Goal: Transaction & Acquisition: Purchase product/service

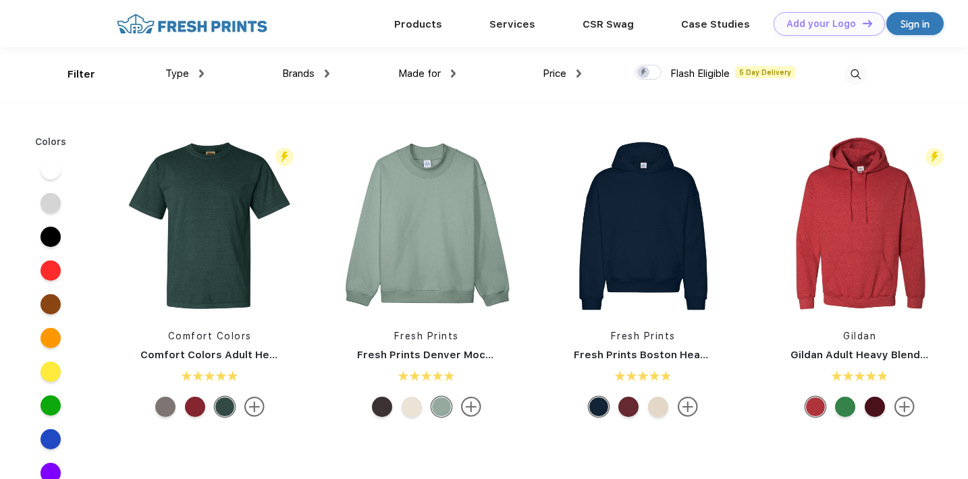
scroll to position [1, 0]
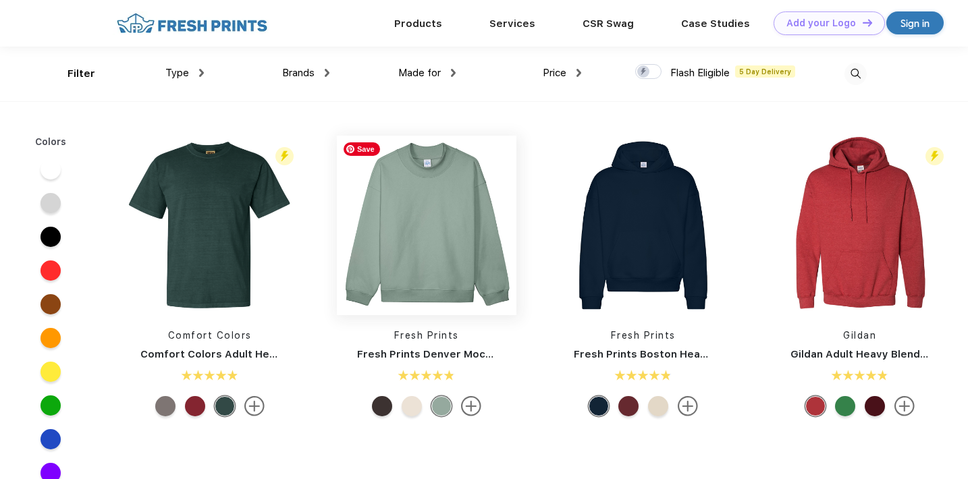
click at [447, 281] on img at bounding box center [427, 226] width 180 height 180
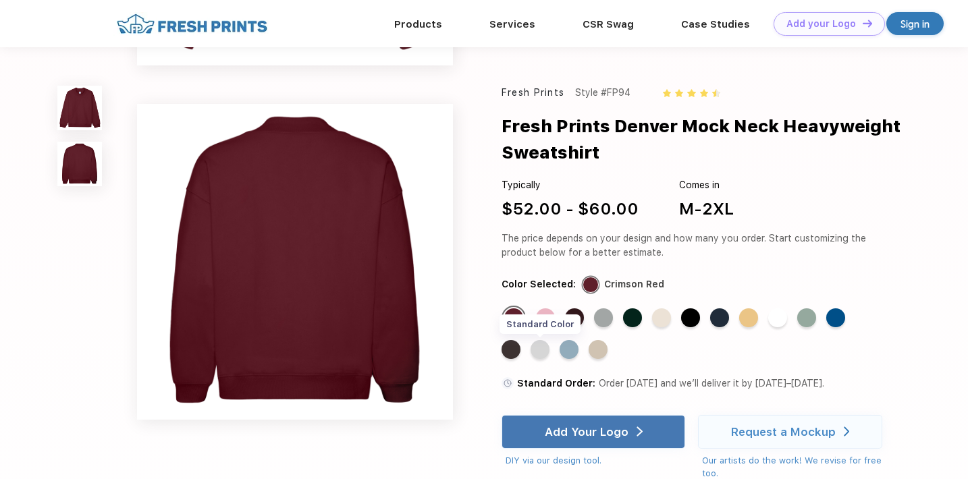
click at [540, 351] on div "Standard Color" at bounding box center [539, 349] width 19 height 19
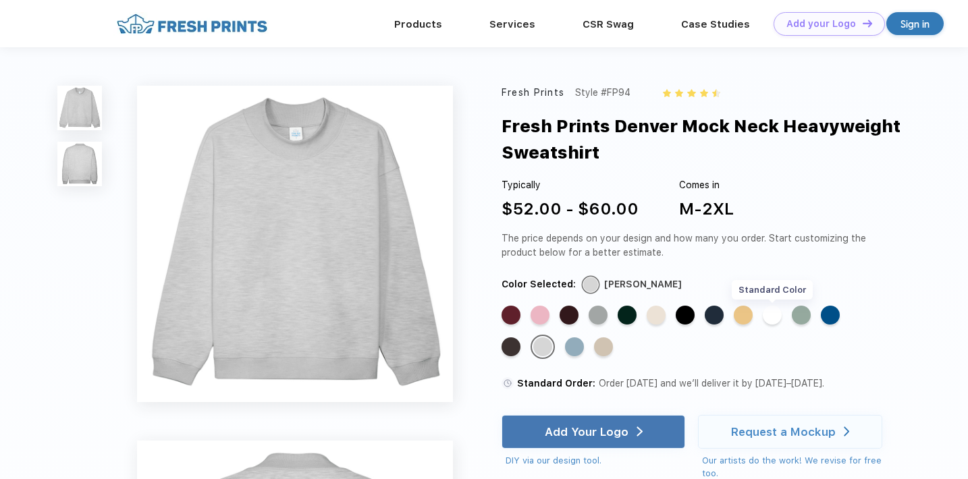
click at [774, 312] on div "Standard Color" at bounding box center [772, 315] width 19 height 19
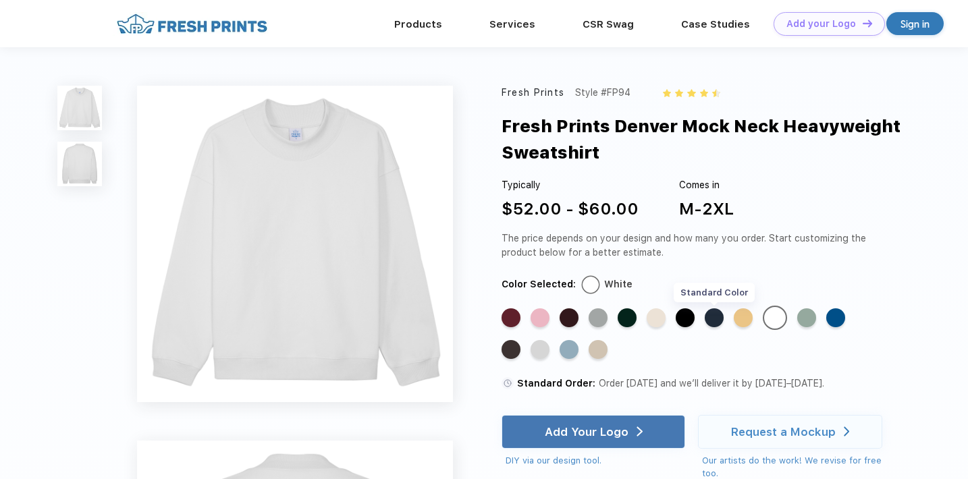
click at [711, 321] on div "Standard Color" at bounding box center [714, 317] width 19 height 19
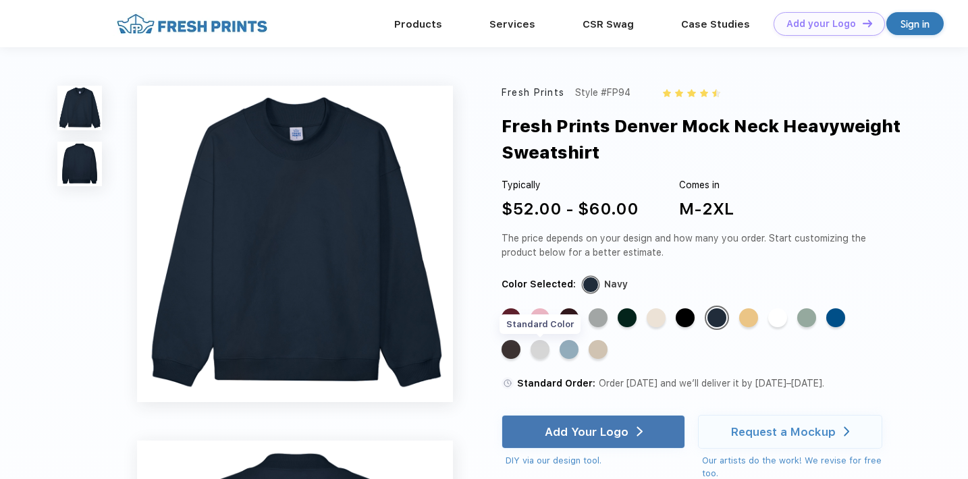
click at [541, 348] on div "Standard Color" at bounding box center [539, 349] width 19 height 19
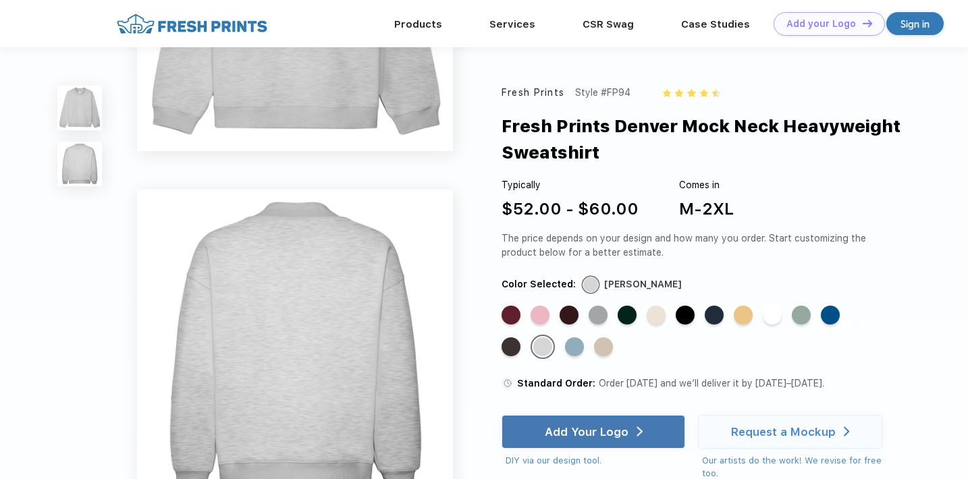
scroll to position [181, 0]
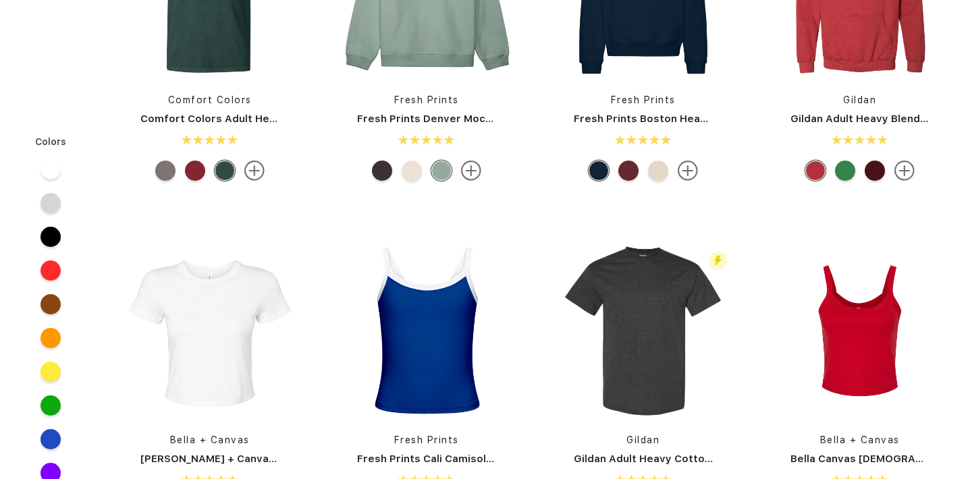
scroll to position [1, 0]
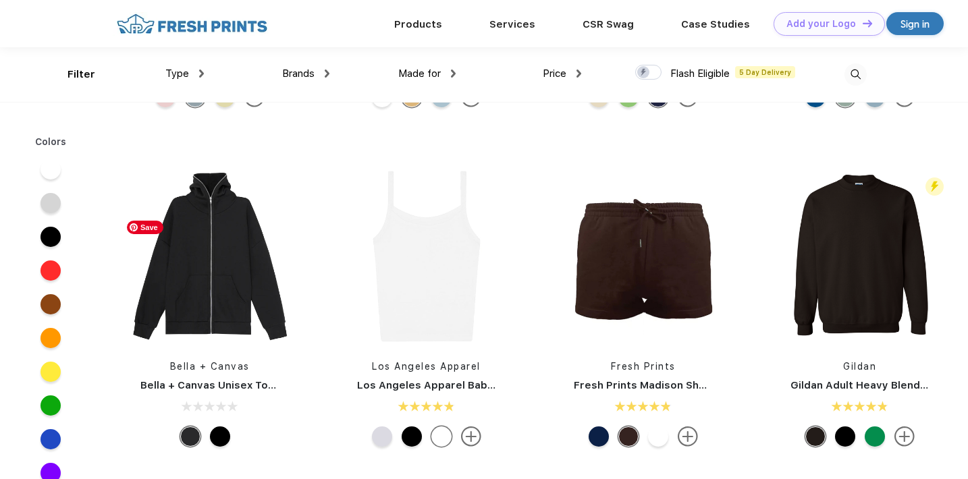
scroll to position [879, 0]
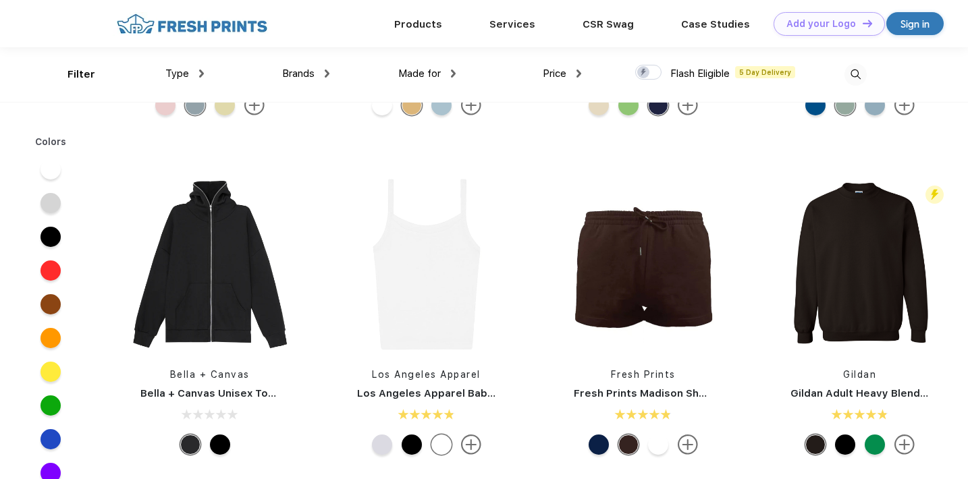
click at [190, 80] on div "Type" at bounding box center [184, 74] width 38 height 16
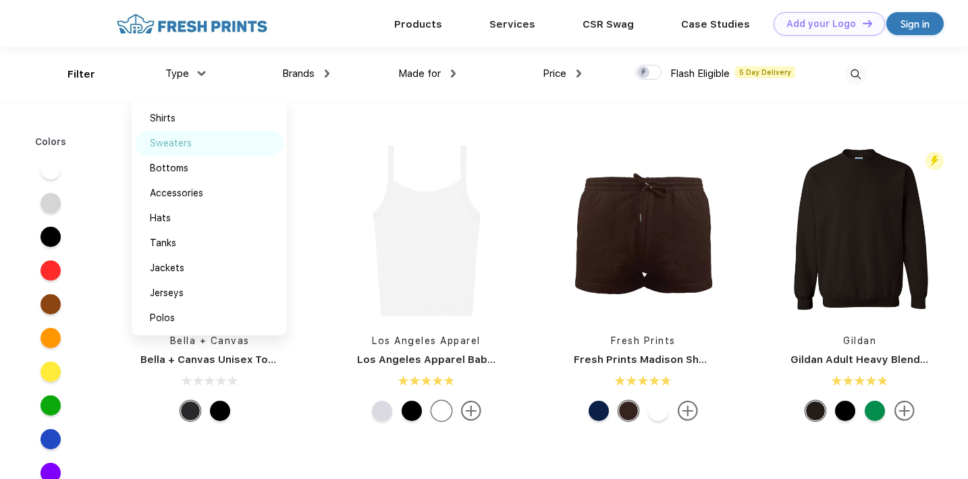
scroll to position [912, 0]
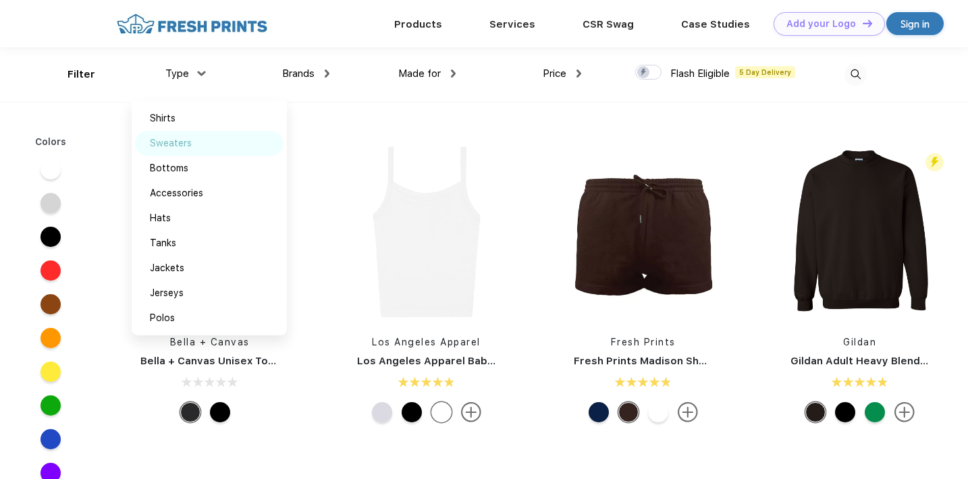
click at [202, 140] on img at bounding box center [207, 143] width 10 height 7
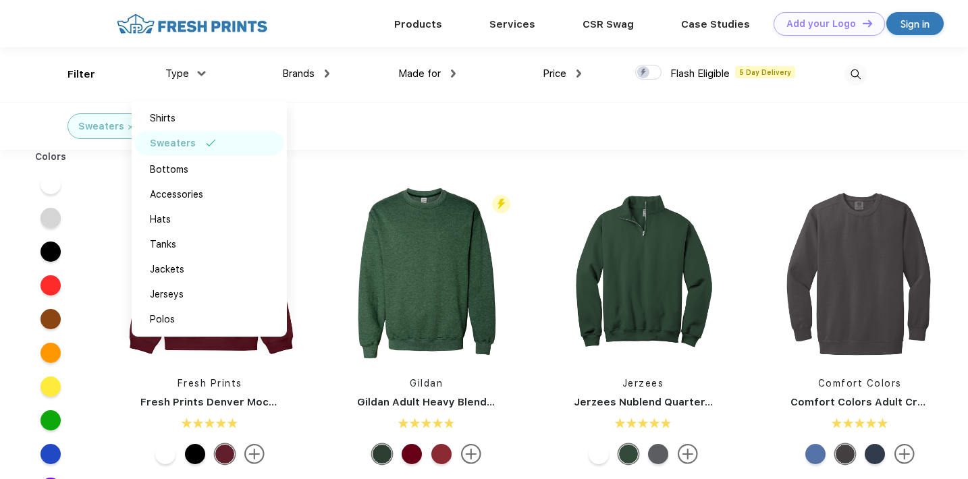
click at [351, 72] on div "Made for Unisex Women Men Youth" at bounding box center [392, 74] width 126 height 55
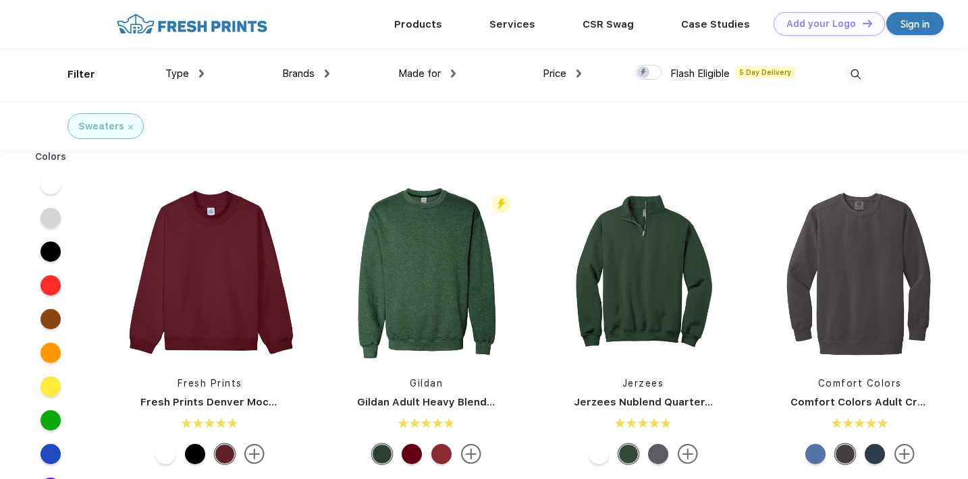
click at [919, 19] on div "Sign in" at bounding box center [914, 24] width 29 height 16
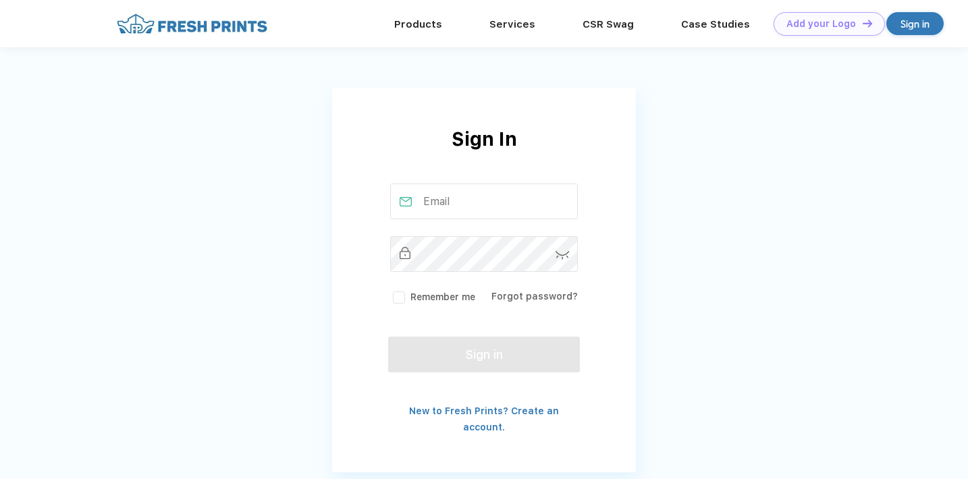
click at [482, 208] on input "text" at bounding box center [484, 202] width 188 height 36
type input "[EMAIL_ADDRESS][DOMAIN_NAME]"
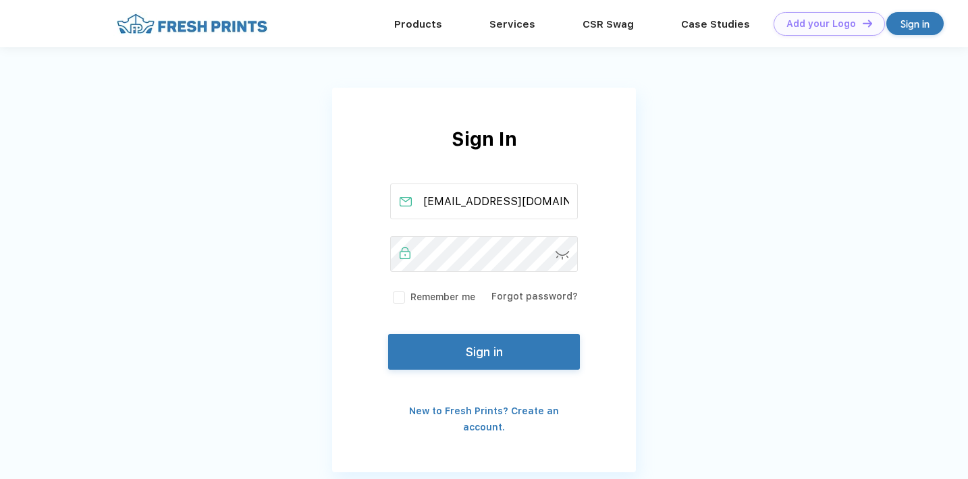
click at [470, 346] on button "Sign in" at bounding box center [484, 352] width 192 height 36
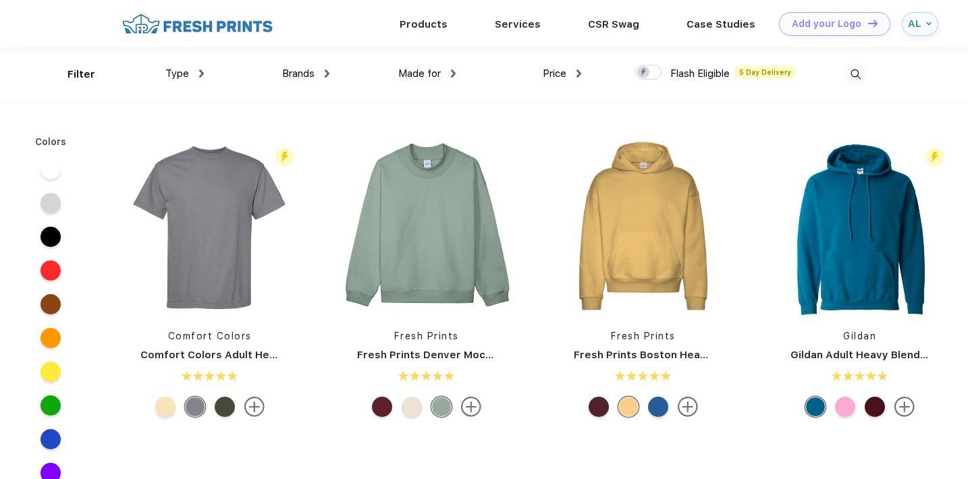
scroll to position [1, 0]
click at [175, 69] on span "Type" at bounding box center [177, 73] width 24 height 12
click at [197, 74] on div "Type" at bounding box center [184, 73] width 38 height 16
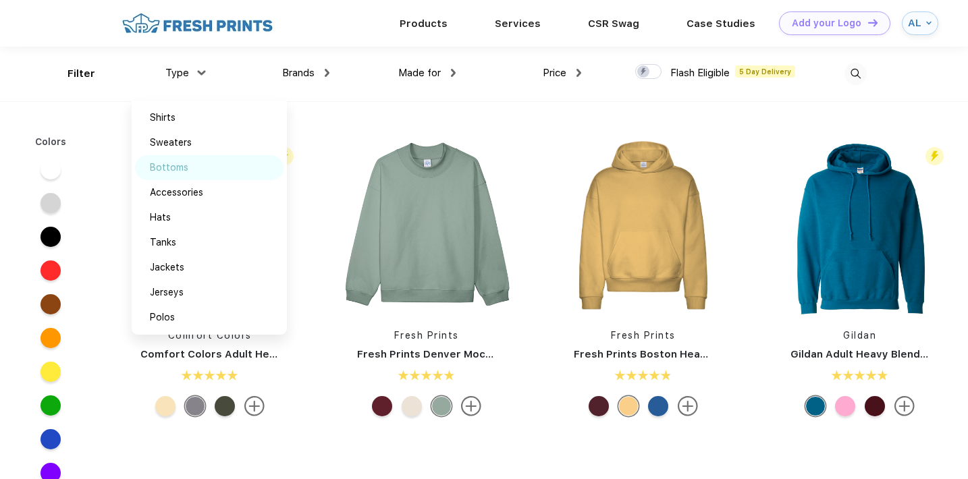
click at [188, 165] on div "Bottoms" at bounding box center [209, 167] width 148 height 25
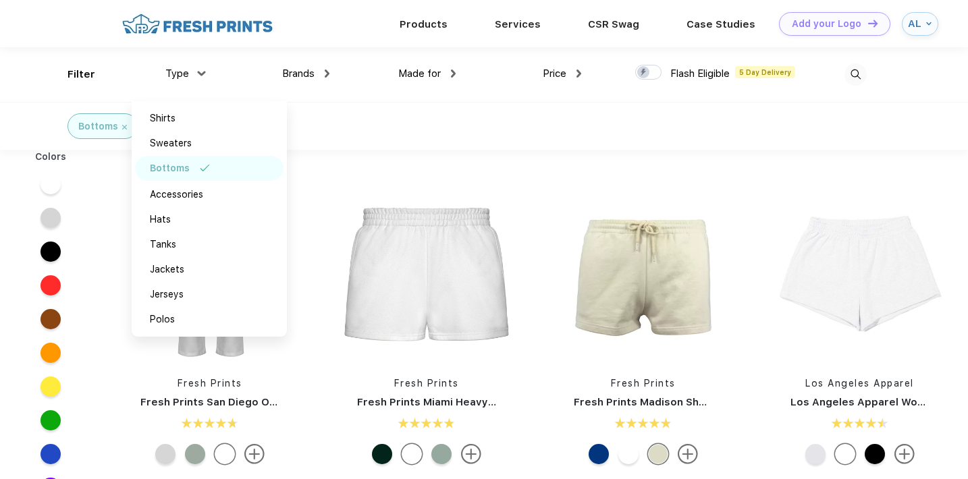
click at [349, 122] on div "Bottoms" at bounding box center [484, 126] width 968 height 48
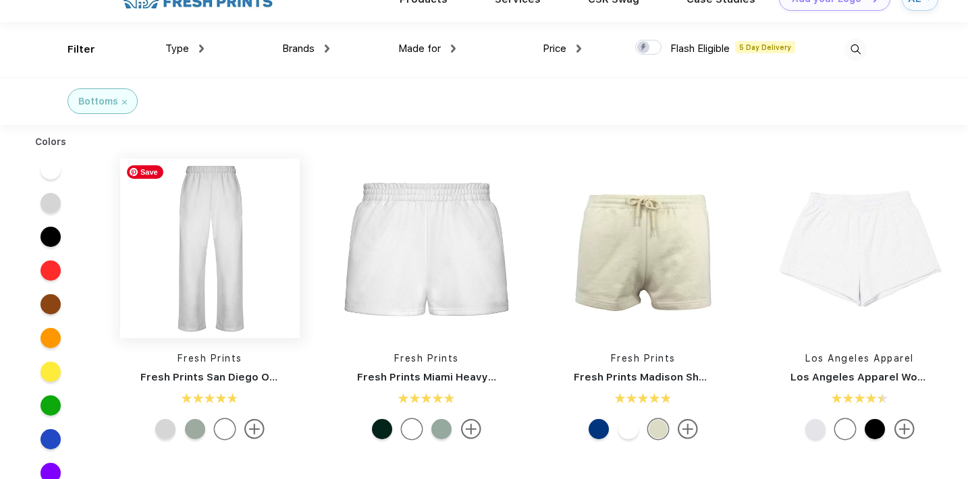
scroll to position [26, 0]
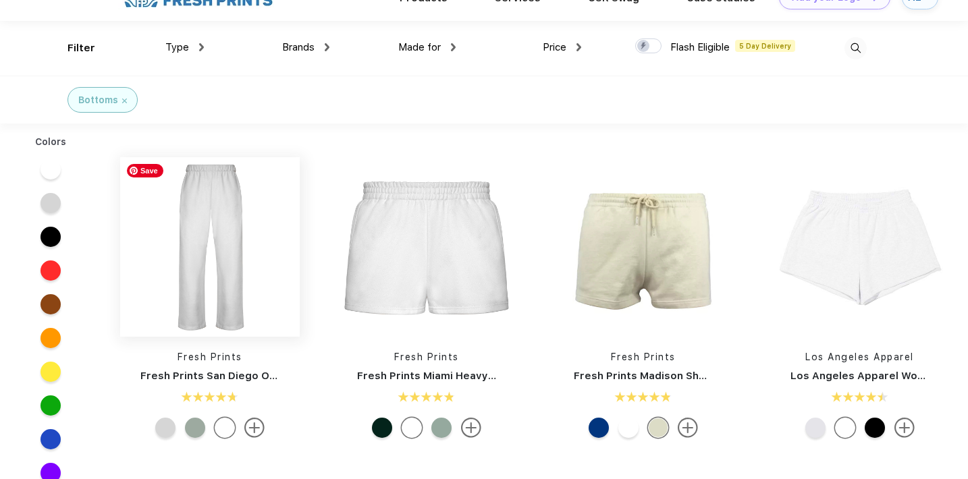
click at [189, 275] on img at bounding box center [210, 247] width 180 height 180
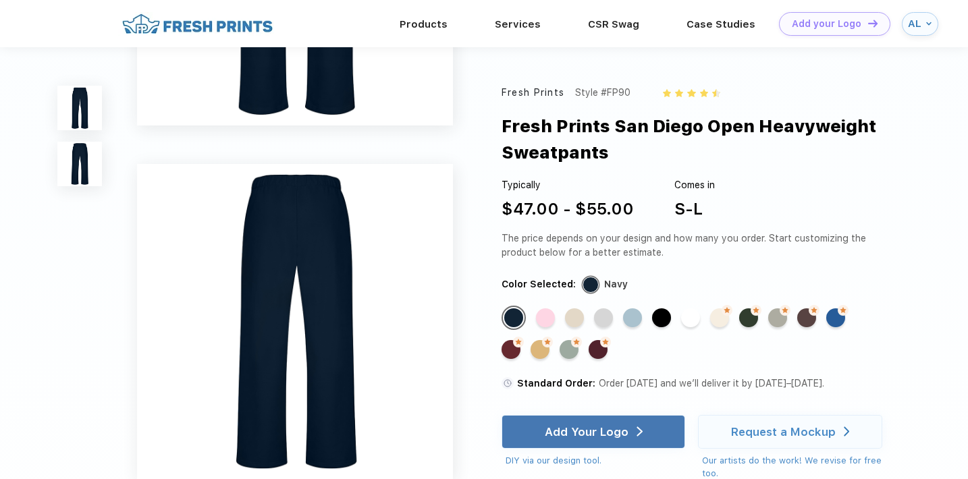
scroll to position [230, 0]
click at [597, 315] on div "Standard Color" at bounding box center [603, 317] width 19 height 19
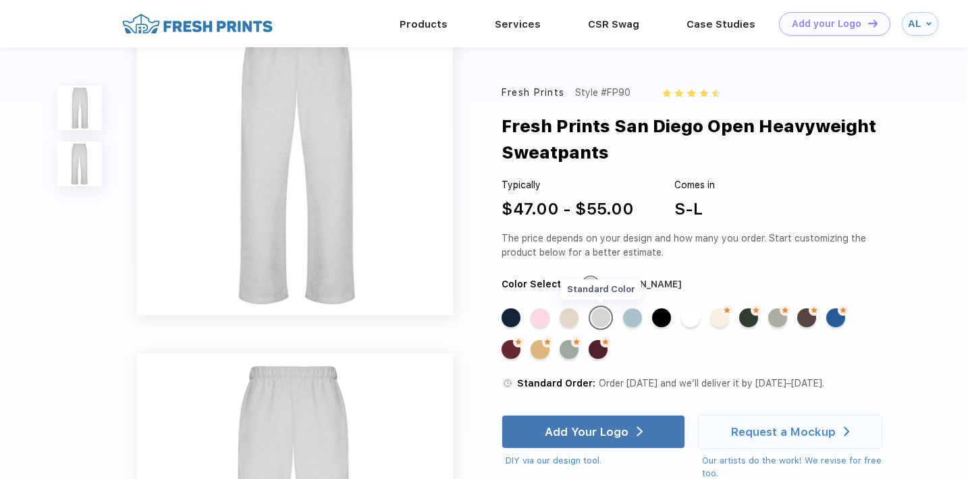
scroll to position [0, 0]
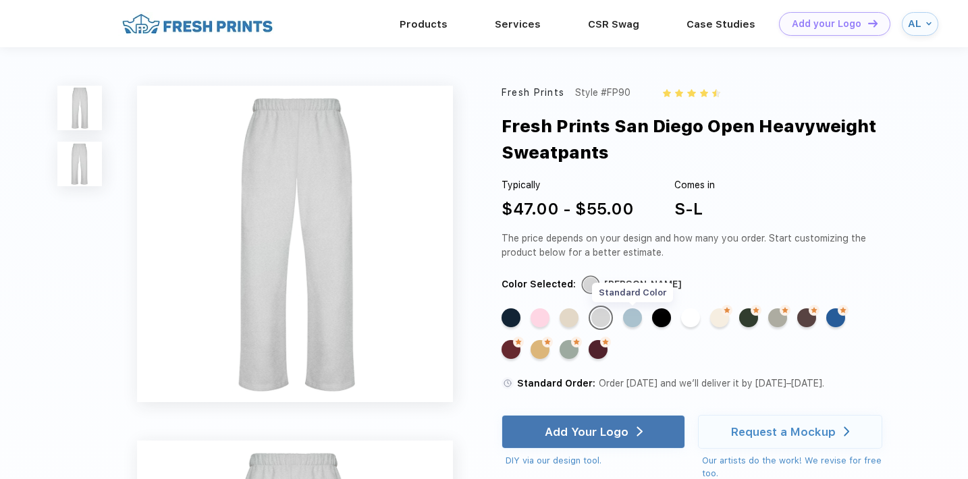
click at [635, 313] on div "Standard Color" at bounding box center [632, 317] width 19 height 19
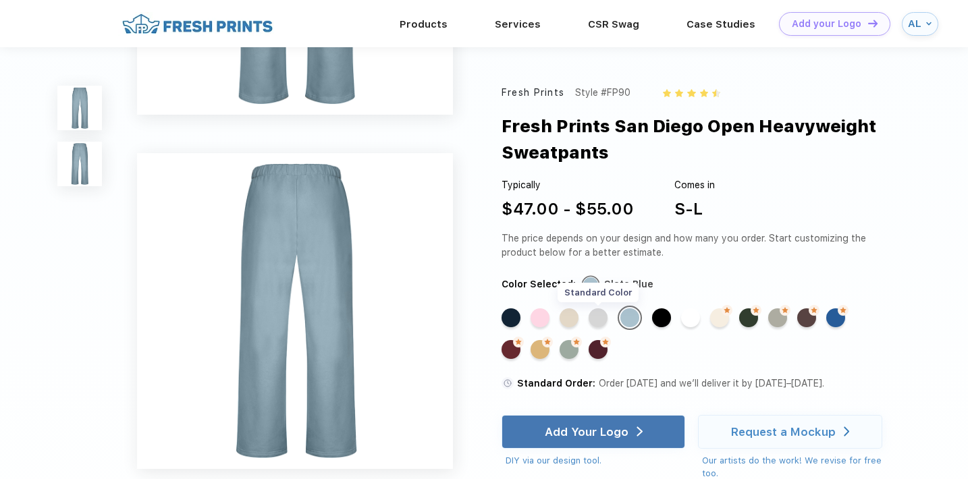
click at [594, 314] on div "Standard Color" at bounding box center [598, 317] width 19 height 19
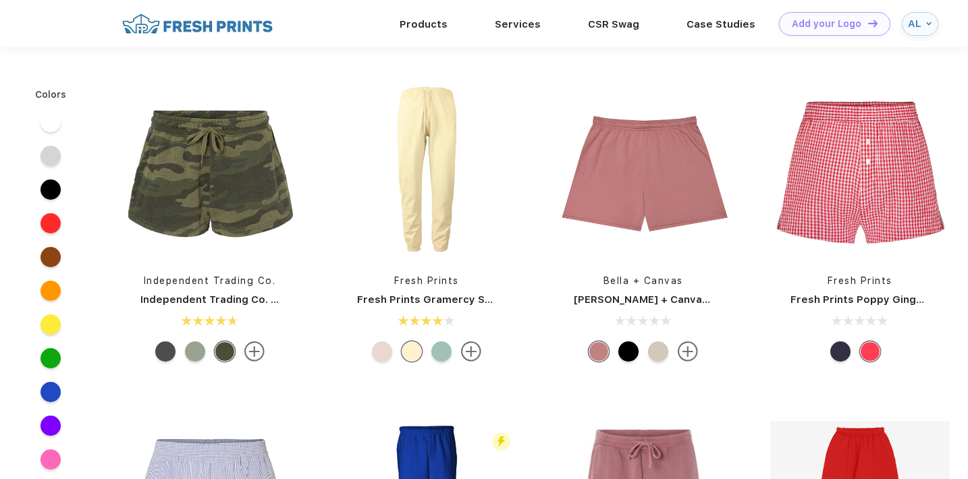
scroll to position [26, 0]
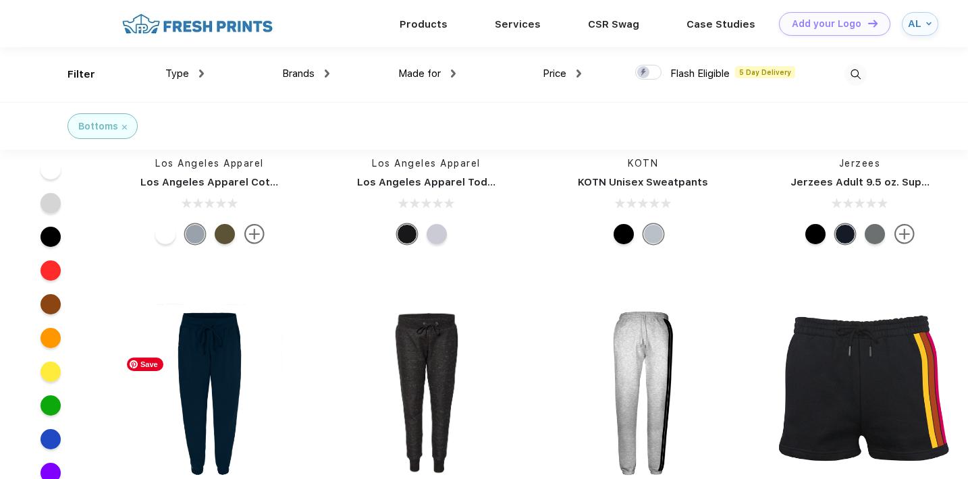
scroll to position [4490, 0]
click at [178, 75] on span "Type" at bounding box center [177, 73] width 24 height 12
click at [192, 78] on div "Type" at bounding box center [184, 74] width 38 height 16
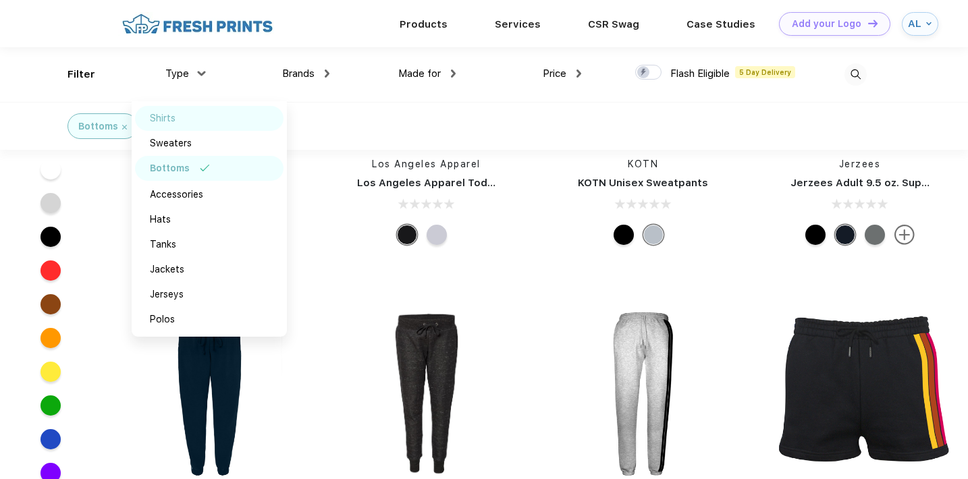
click at [184, 120] on div "Shirts" at bounding box center [209, 118] width 148 height 25
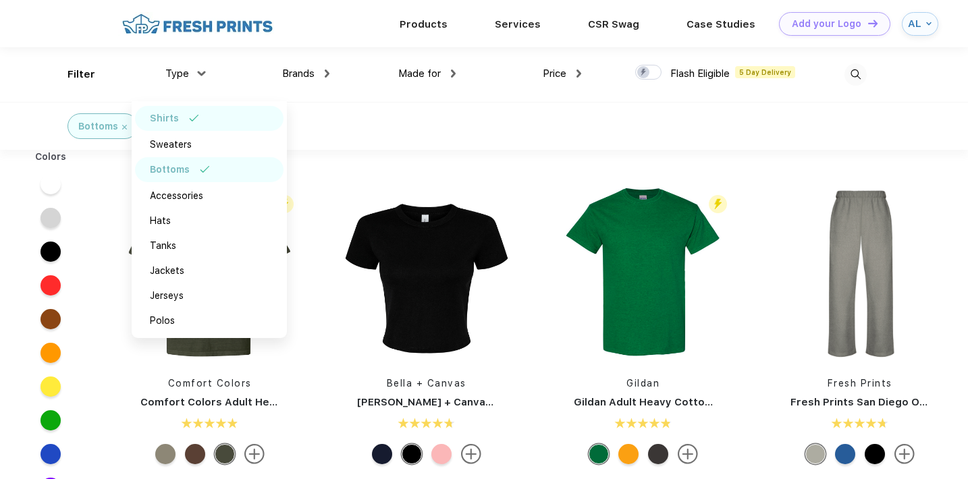
click at [359, 21] on div at bounding box center [247, 24] width 258 height 24
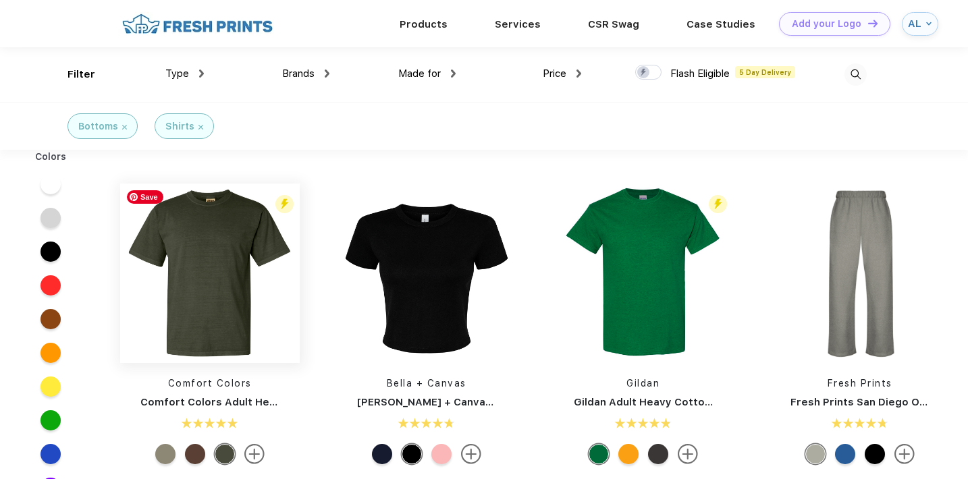
click at [195, 290] on img at bounding box center [210, 274] width 180 height 180
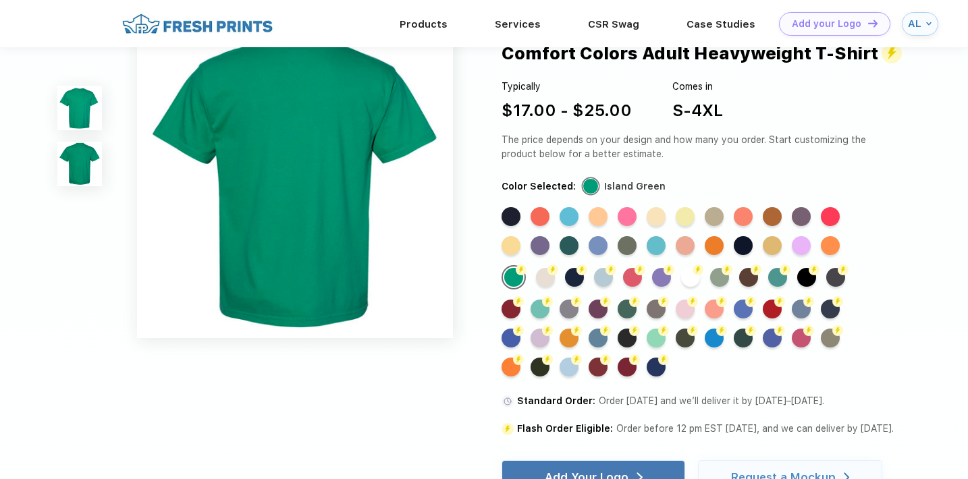
scroll to position [373, 0]
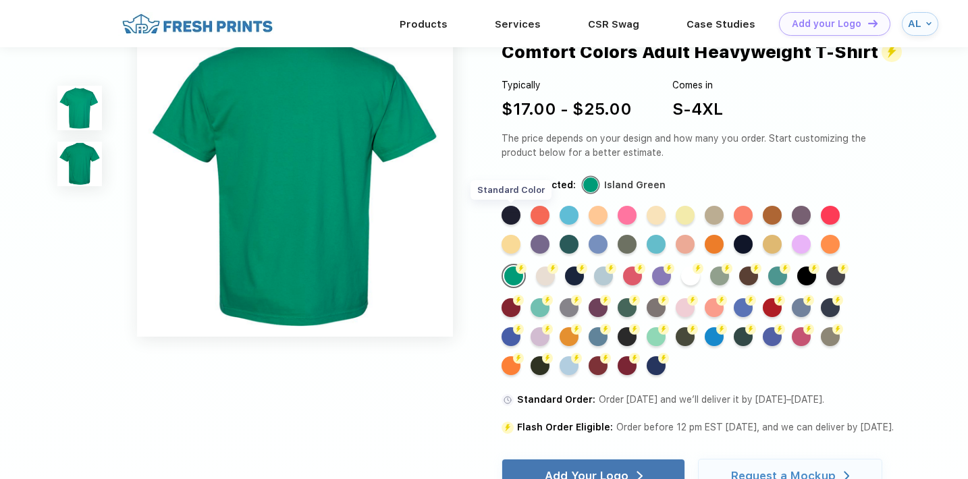
click at [510, 221] on div "Standard Color" at bounding box center [510, 215] width 19 height 19
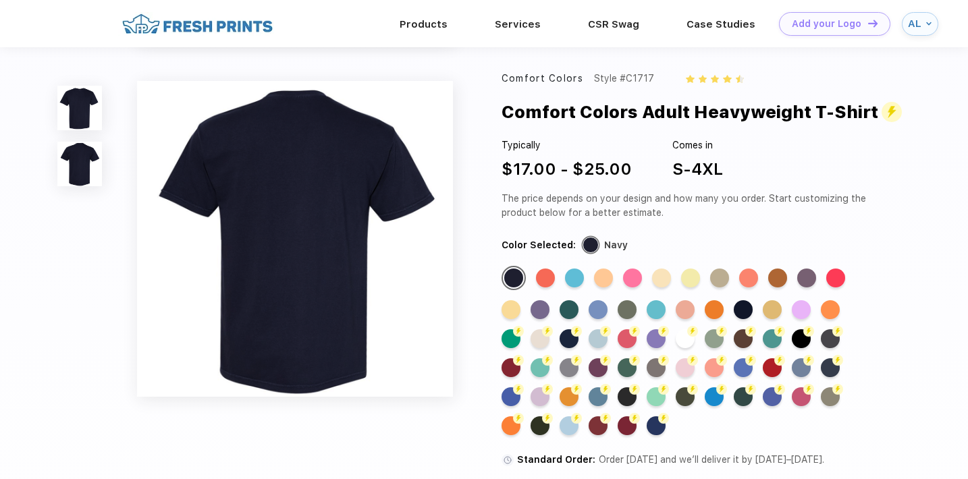
scroll to position [314, 0]
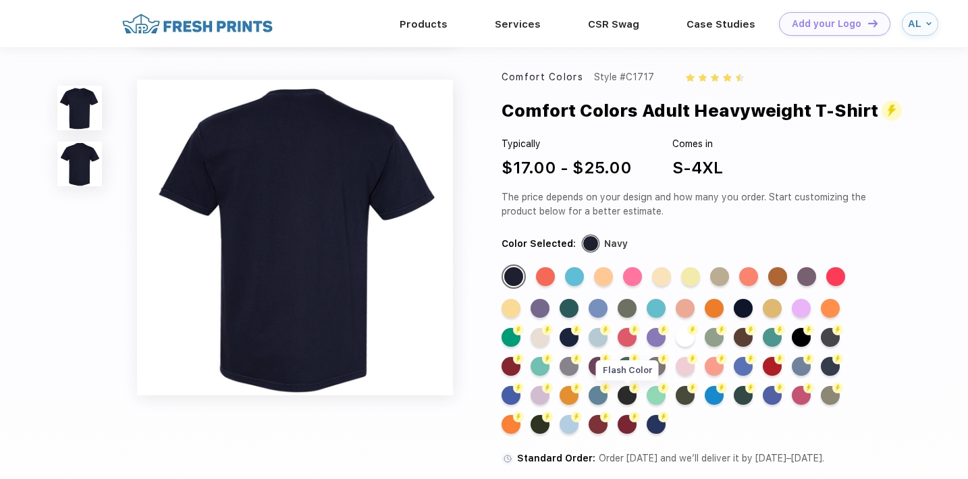
click at [628, 405] on div "Flash Color" at bounding box center [627, 395] width 19 height 19
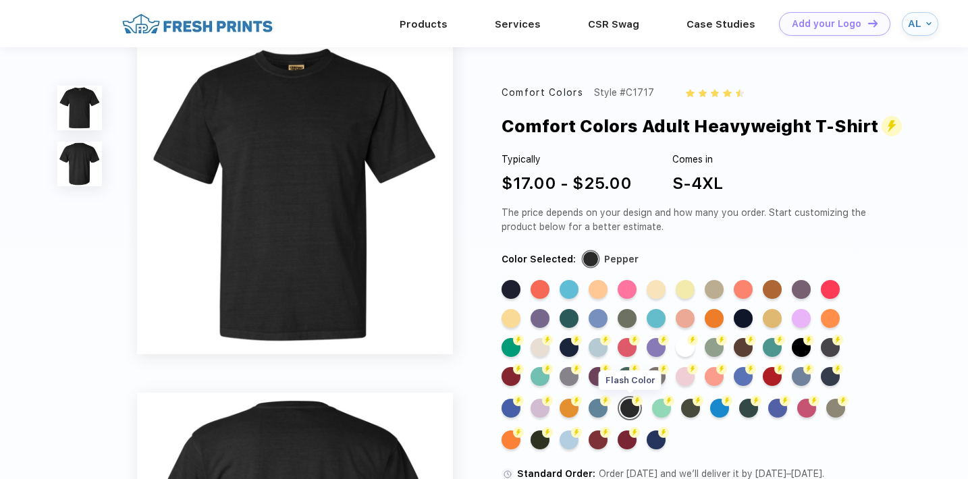
scroll to position [0, 0]
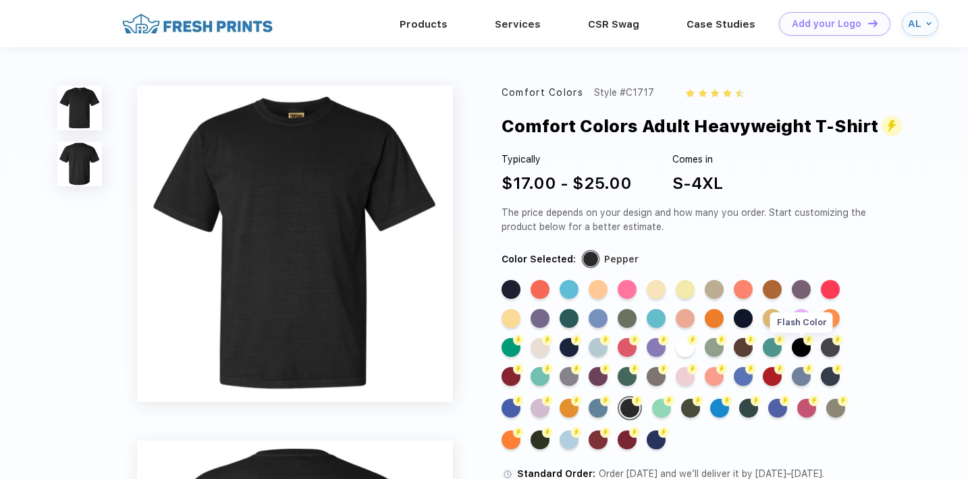
click at [801, 350] on div "Flash Color" at bounding box center [801, 347] width 19 height 19
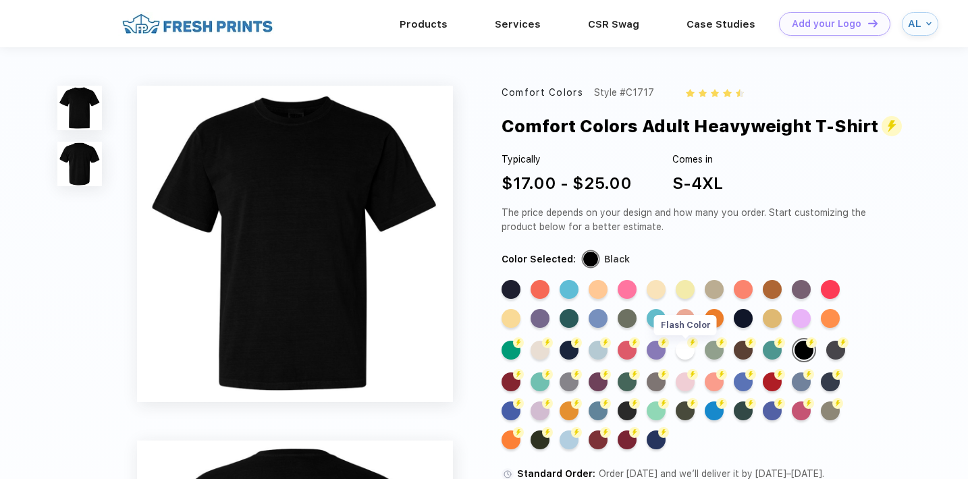
click at [681, 342] on div "Flash Color" at bounding box center [685, 350] width 19 height 19
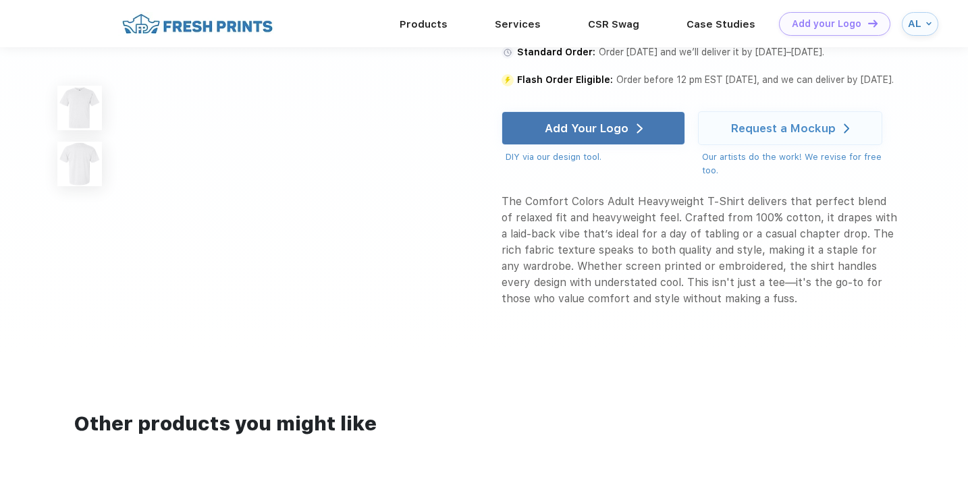
scroll to position [721, 0]
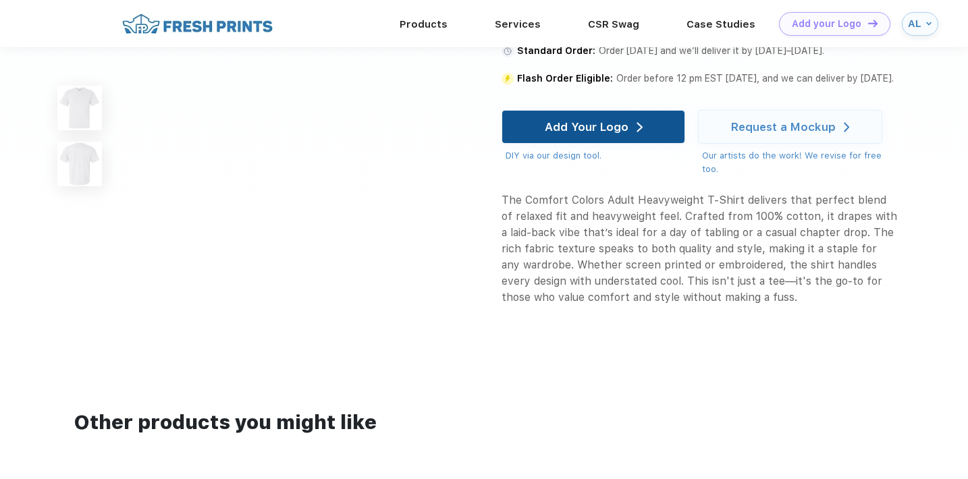
click at [619, 143] on div "Add Your Logo" at bounding box center [594, 127] width 98 height 32
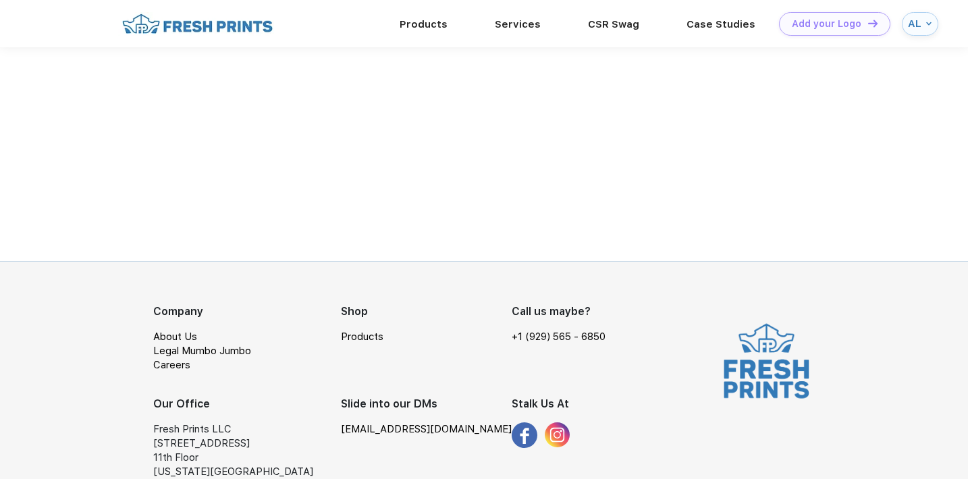
scroll to position [1452, 0]
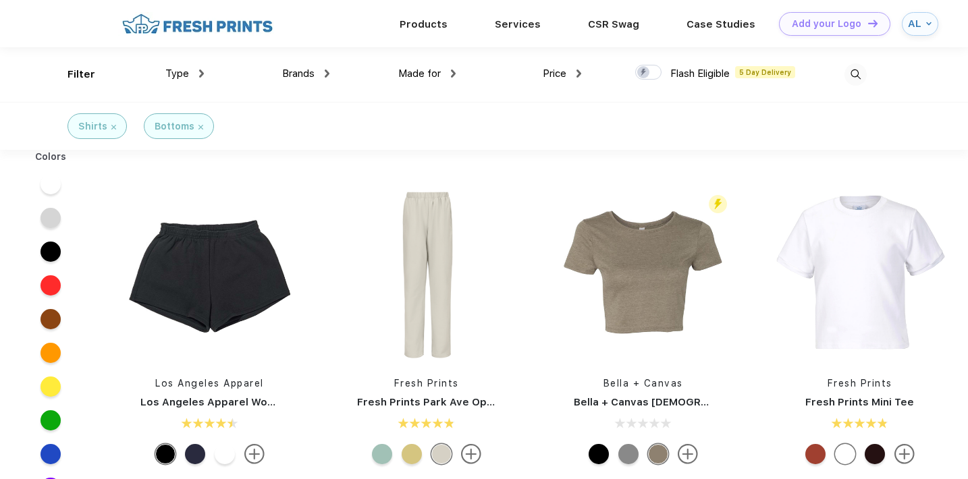
scroll to position [1, 0]
click at [185, 28] on img at bounding box center [197, 23] width 159 height 24
